Goal: Information Seeking & Learning: Learn about a topic

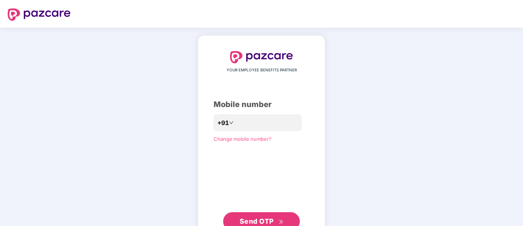
click at [271, 114] on div "YOUR EMPLOYEE BENEFITS PARTNER Mobile number +91 Change mobile number? Send OTP" at bounding box center [262, 141] width 96 height 180
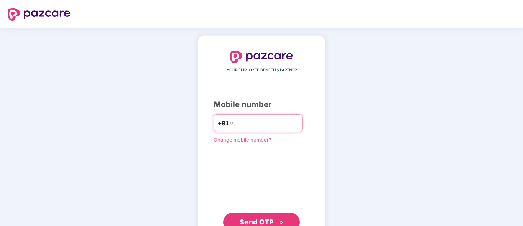
click at [270, 126] on input "number" at bounding box center [267, 123] width 63 height 12
type input "**********"
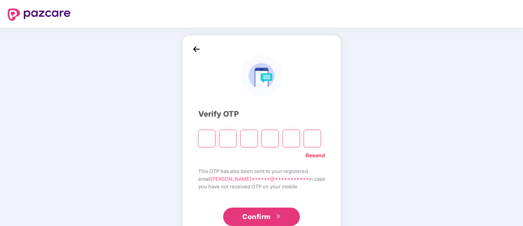
type input "*"
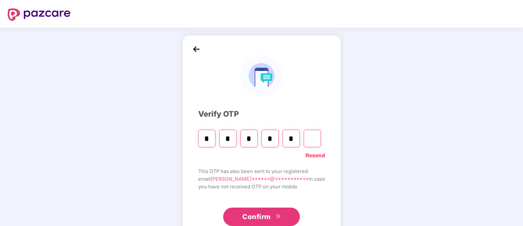
type input "*"
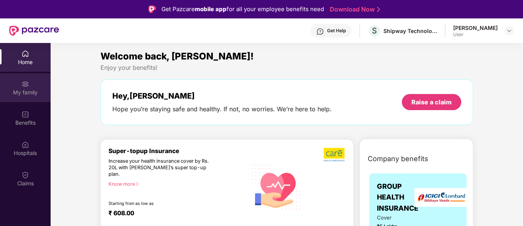
click at [31, 88] on div "My family" at bounding box center [25, 87] width 51 height 29
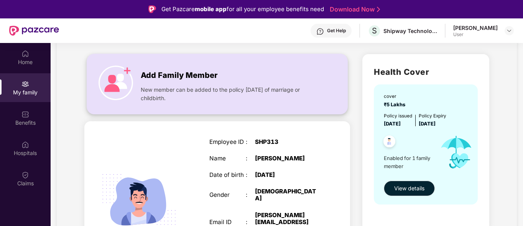
scroll to position [46, 0]
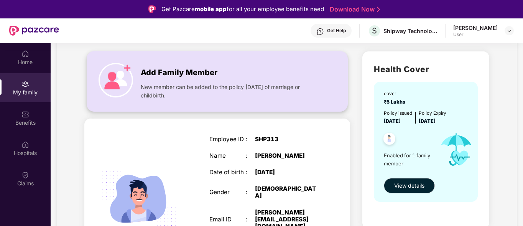
click at [129, 71] on img at bounding box center [116, 80] width 35 height 35
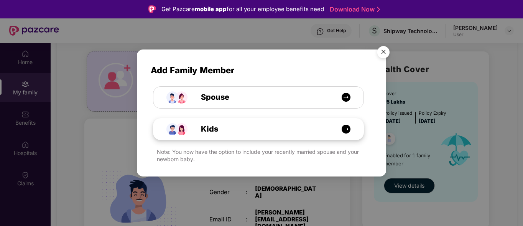
scroll to position [43, 0]
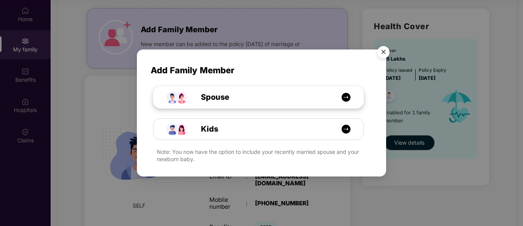
click at [347, 94] on img at bounding box center [346, 97] width 10 height 10
select select "****"
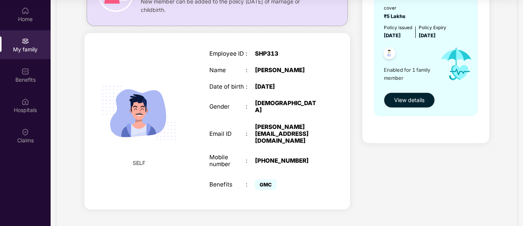
scroll to position [89, 0]
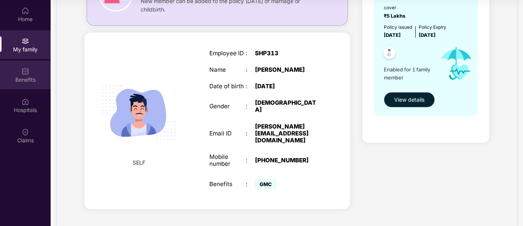
click at [26, 71] on img at bounding box center [25, 72] width 8 height 8
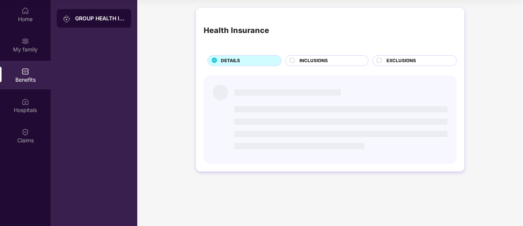
scroll to position [0, 0]
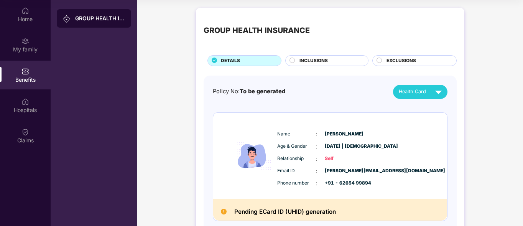
click at [341, 61] on div "INCLUSIONS" at bounding box center [330, 61] width 69 height 8
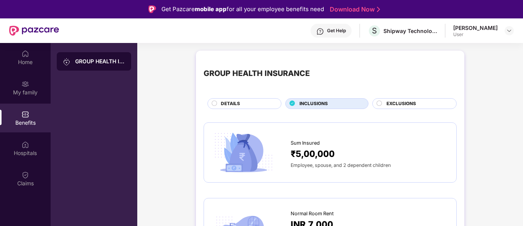
click at [397, 103] on span "EXCLUSIONS" at bounding box center [402, 103] width 30 height 7
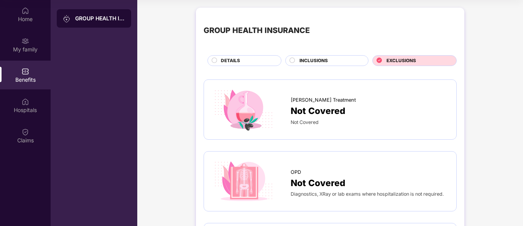
click at [241, 63] on div "DETAILS" at bounding box center [247, 61] width 60 height 8
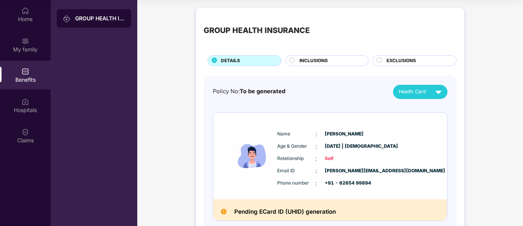
scroll to position [43, 0]
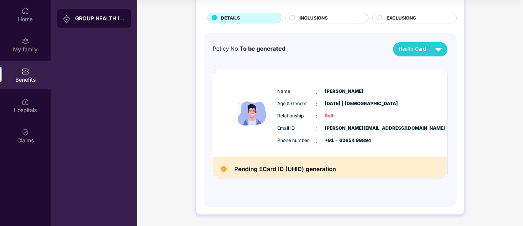
click at [332, 117] on span "Self" at bounding box center [344, 115] width 38 height 7
click at [441, 45] on img at bounding box center [438, 49] width 13 height 13
click at [441, 65] on img at bounding box center [444, 67] width 6 height 6
click at [31, 92] on div "Hospitals" at bounding box center [25, 105] width 51 height 29
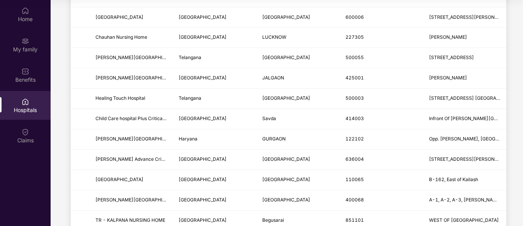
scroll to position [938, 0]
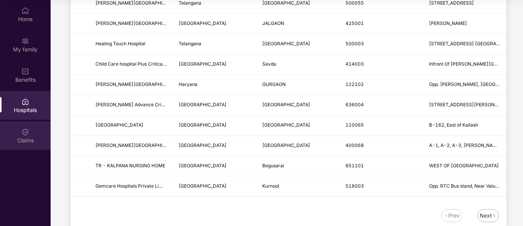
click at [10, 147] on div "Claims" at bounding box center [25, 135] width 51 height 29
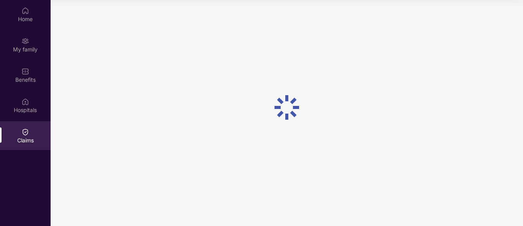
scroll to position [0, 0]
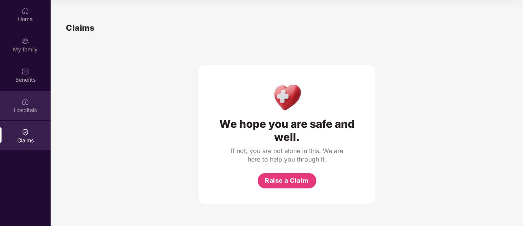
click at [25, 103] on img at bounding box center [25, 102] width 8 height 8
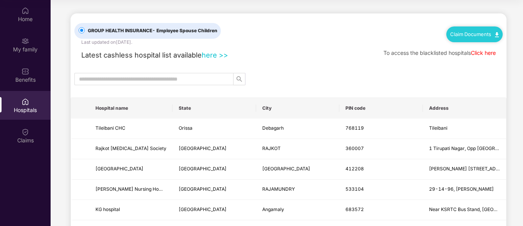
click at [24, 29] on div "Home My family Benefits Hospitals Claims" at bounding box center [25, 76] width 51 height 152
click at [24, 38] on img at bounding box center [25, 41] width 8 height 8
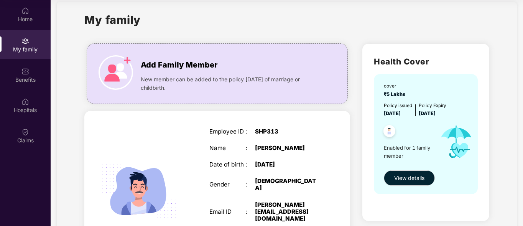
scroll to position [10, 0]
click at [406, 176] on span "View details" at bounding box center [409, 178] width 30 height 8
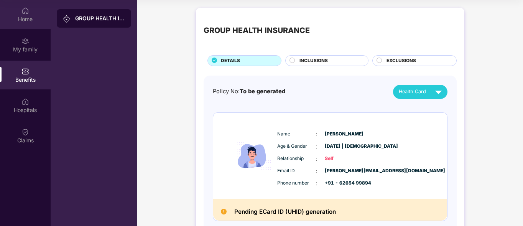
click at [30, 8] on div "Home" at bounding box center [25, 14] width 51 height 29
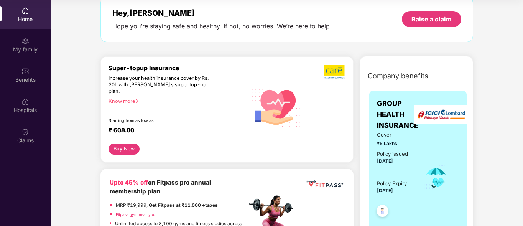
scroll to position [42, 0]
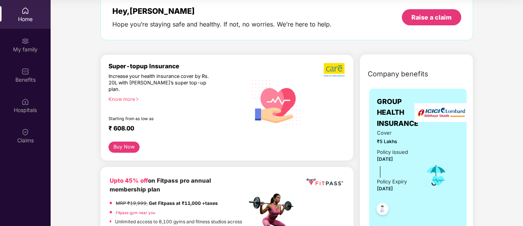
click at [131, 96] on div "Know more" at bounding box center [176, 98] width 134 height 5
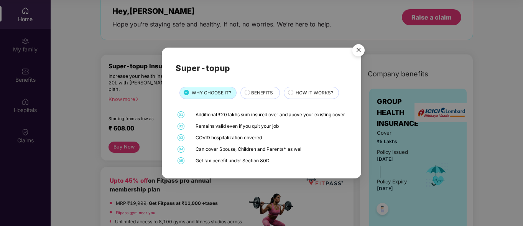
click at [325, 194] on div "Super-topup WHY CHOOSE IT? BENEFITS HOW IT WORKS? 01 Additional ₹20 lakhs sum i…" at bounding box center [261, 113] width 523 height 226
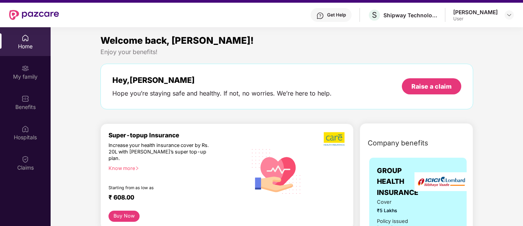
scroll to position [0, 0]
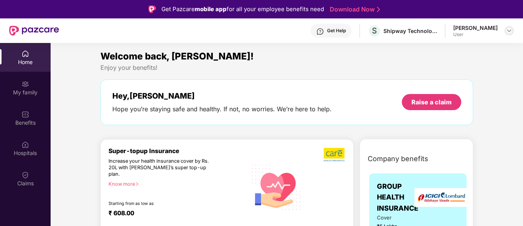
click at [508, 35] on div at bounding box center [509, 30] width 9 height 9
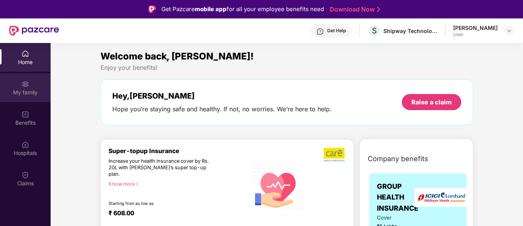
click at [26, 80] on img at bounding box center [25, 84] width 8 height 8
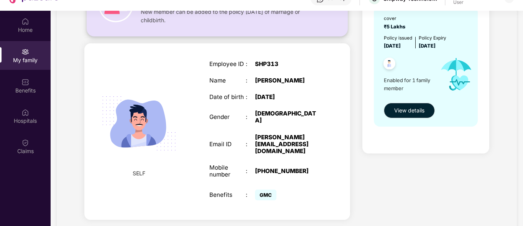
scroll to position [43, 0]
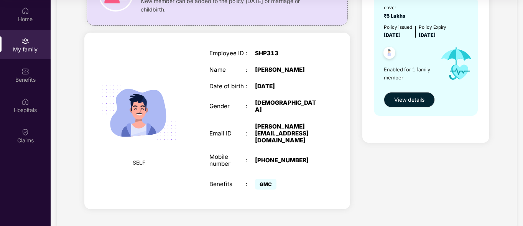
click at [144, 100] on img at bounding box center [139, 113] width 92 height 92
click at [405, 98] on span "View details" at bounding box center [409, 100] width 30 height 8
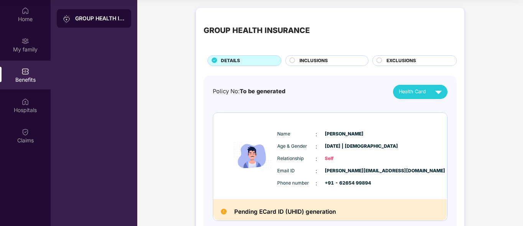
click at [369, 59] on div "EXCLUSIONS" at bounding box center [413, 60] width 88 height 11
